Goal: Find specific page/section: Find specific page/section

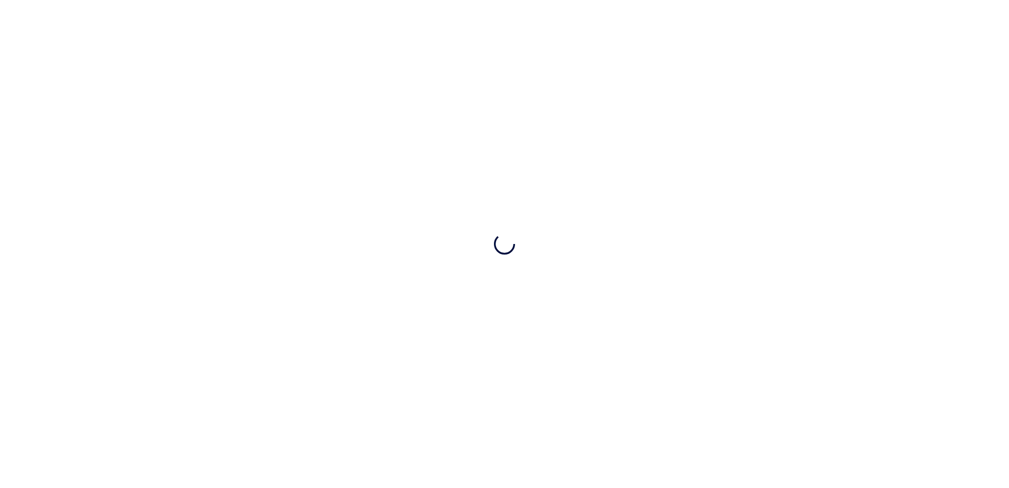
click at [495, 298] on div at bounding box center [504, 244] width 1009 height 488
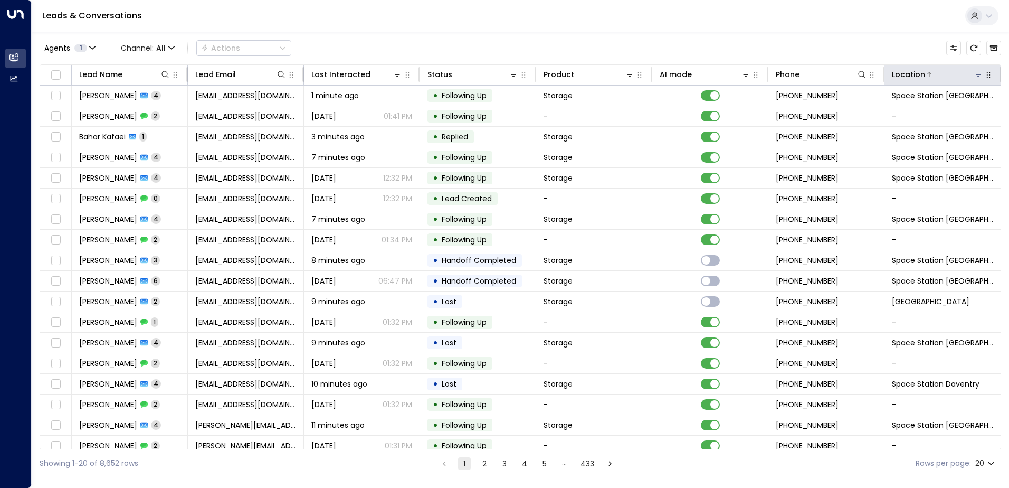
click at [974, 77] on icon at bounding box center [978, 74] width 8 height 8
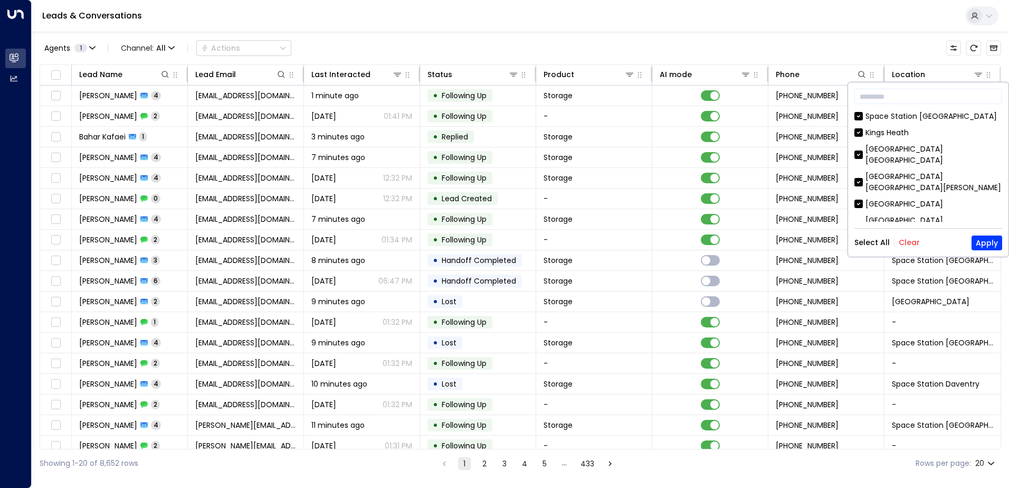
click at [908, 246] on button "Clear" at bounding box center [909, 242] width 21 height 8
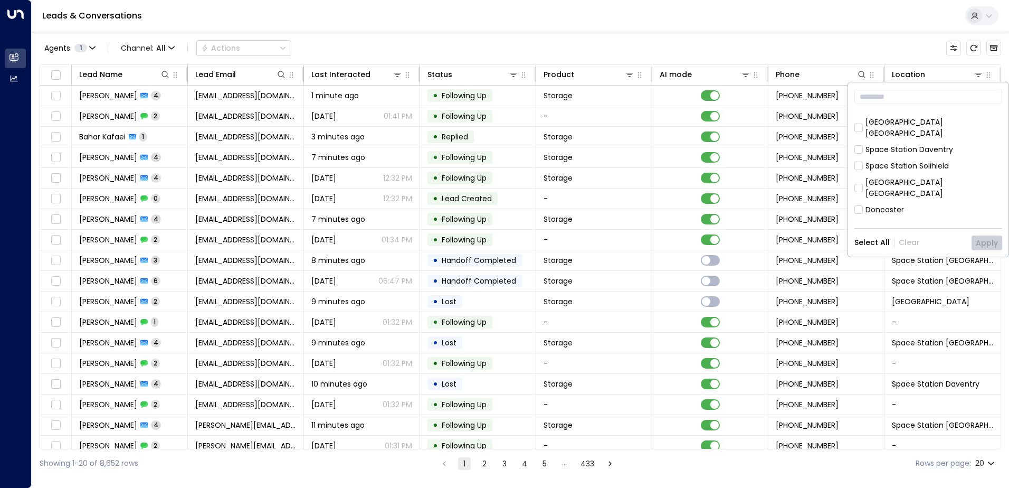
scroll to position [342, 0]
click at [909, 244] on div "Space Station [GEOGRAPHIC_DATA]" at bounding box center [931, 249] width 131 height 11
click at [986, 244] on button "Apply" at bounding box center [987, 242] width 31 height 15
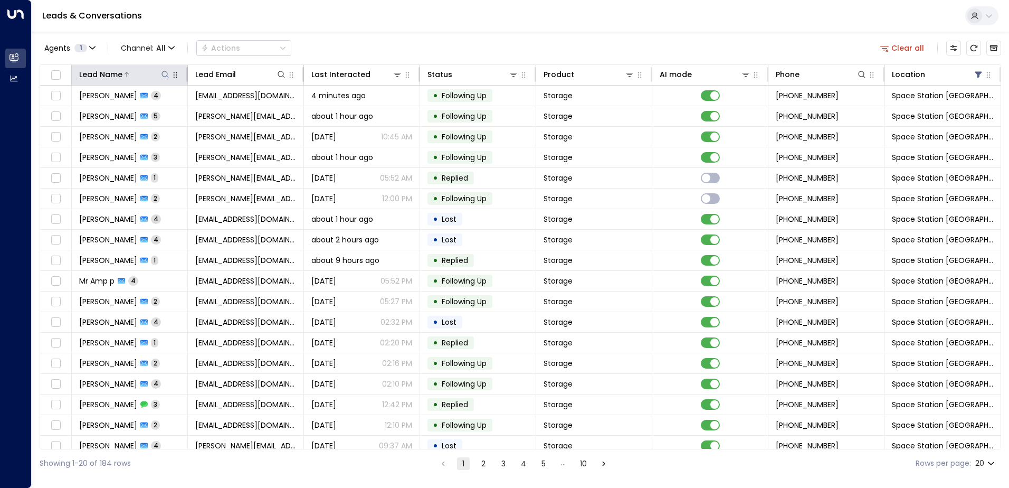
click at [166, 72] on icon at bounding box center [165, 74] width 8 height 8
click at [183, 111] on input "text" at bounding box center [165, 113] width 146 height 20
type input "****"
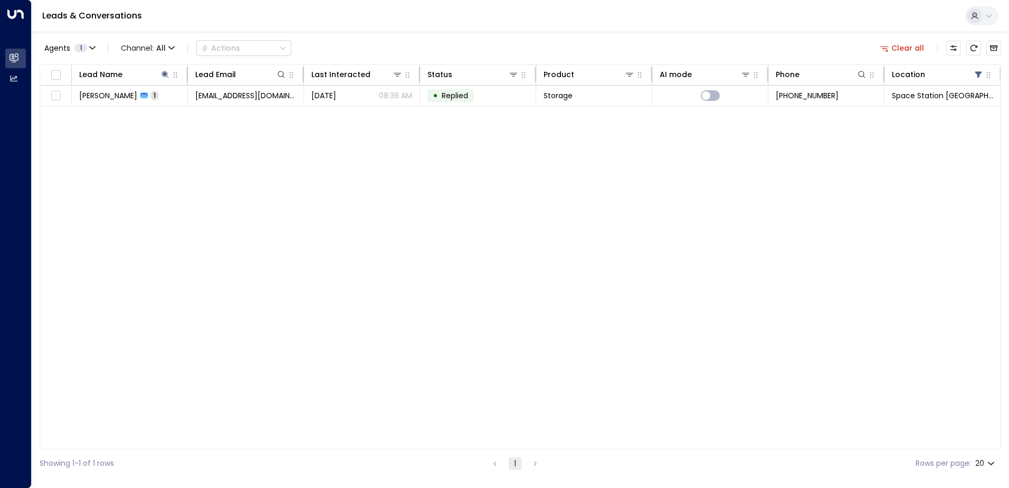
click at [354, 243] on div "Lead Name Lead Email Last Interacted Status Product AI mode Phone Location [PER…" at bounding box center [521, 256] width 962 height 385
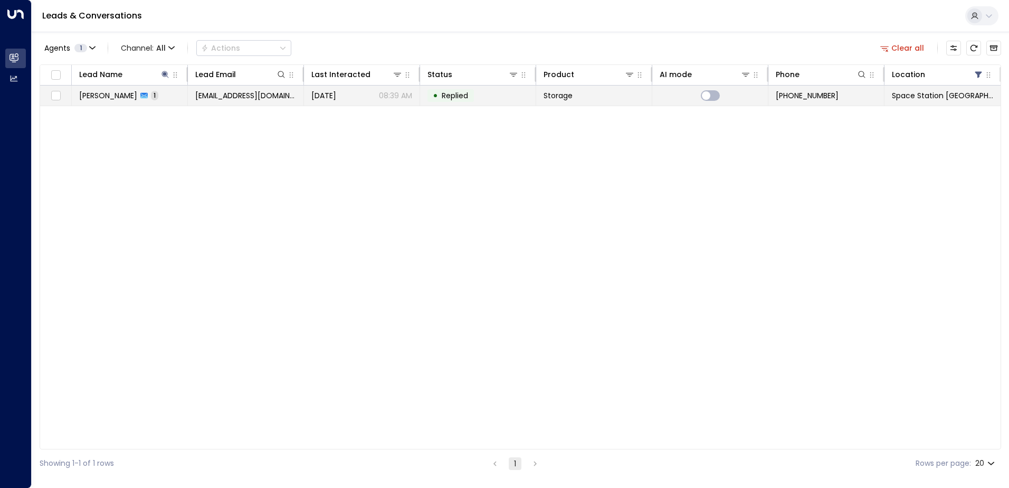
click at [241, 101] on td "[EMAIL_ADDRESS][DOMAIN_NAME]" at bounding box center [246, 96] width 116 height 20
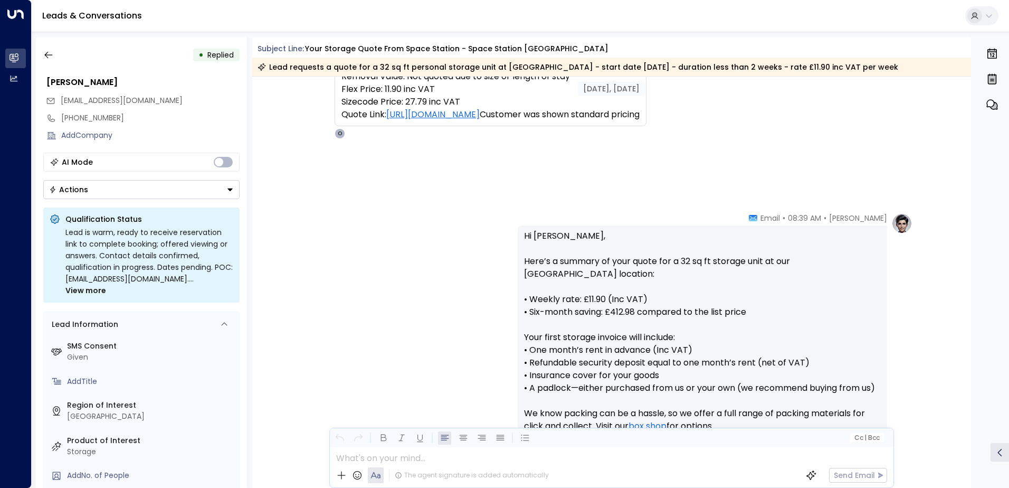
scroll to position [317, 0]
